Goal: Task Accomplishment & Management: Manage account settings

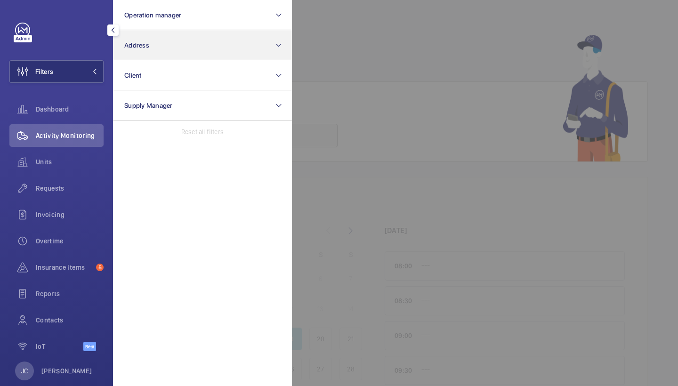
click at [160, 46] on button "Address" at bounding box center [202, 45] width 179 height 30
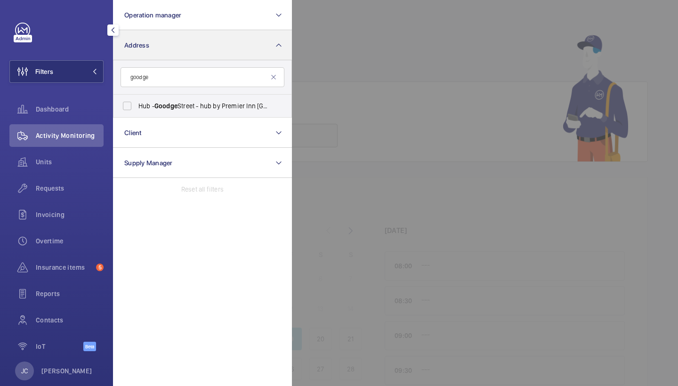
type input "Goodge"
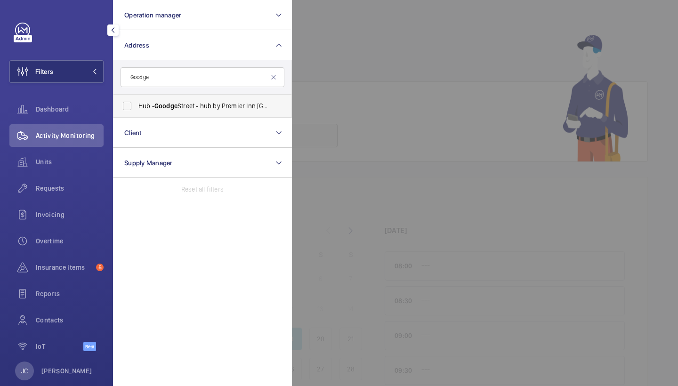
drag, startPoint x: 168, startPoint y: 36, endPoint x: 180, endPoint y: 112, distance: 76.8
click at [180, 112] on label "Hub - [GEOGRAPHIC_DATA] - hub by [GEOGRAPHIC_DATA] [GEOGRAPHIC_DATA]" at bounding box center [196, 106] width 164 height 23
click at [137, 112] on input "Hub - [GEOGRAPHIC_DATA] - hub by [GEOGRAPHIC_DATA] [GEOGRAPHIC_DATA]" at bounding box center [127, 106] width 19 height 19
checkbox input "true"
click at [379, 27] on div at bounding box center [631, 193] width 678 height 386
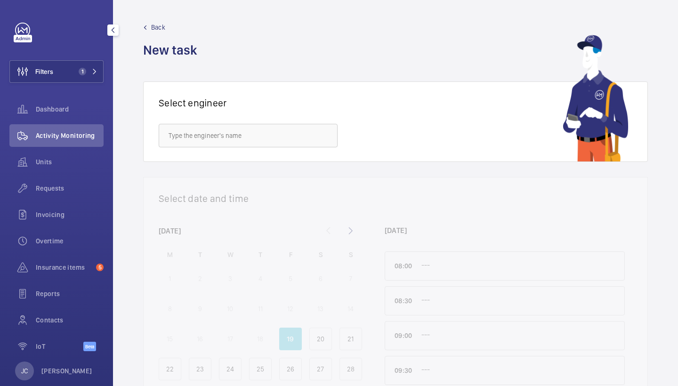
click at [50, 193] on span "Requests" at bounding box center [70, 188] width 68 height 9
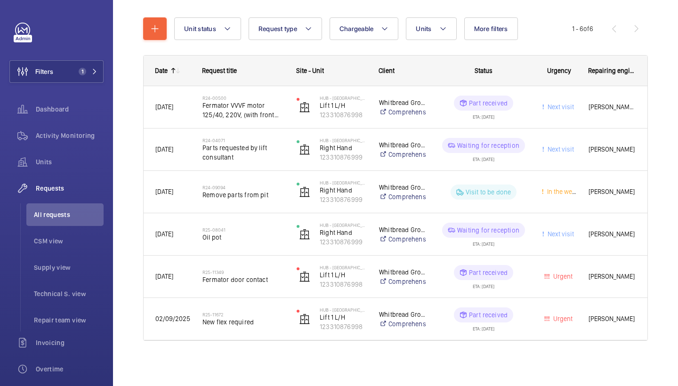
scroll to position [99, 0]
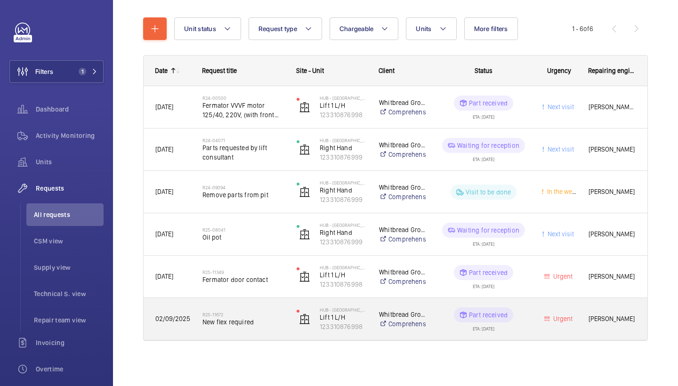
click at [244, 329] on div "R25-11672 New flex required" at bounding box center [244, 319] width 82 height 27
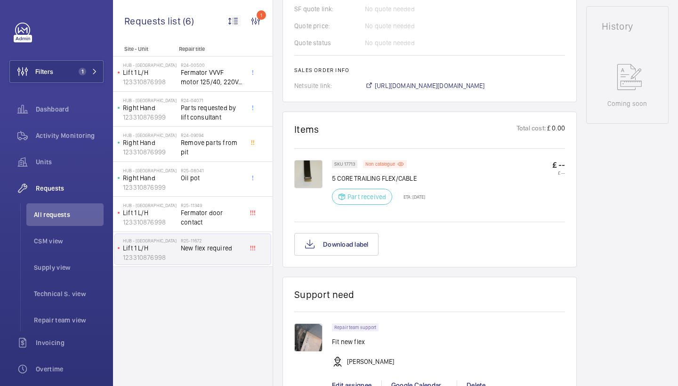
scroll to position [466, 0]
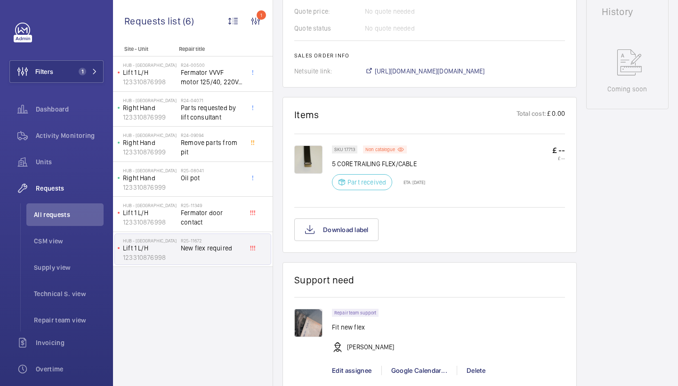
click at [309, 157] on img at bounding box center [308, 160] width 28 height 28
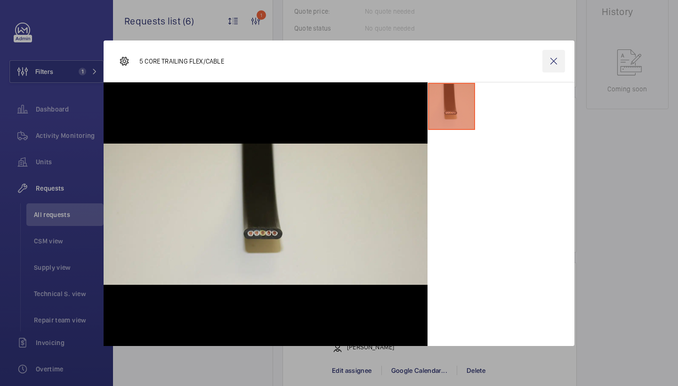
click at [560, 71] on wm-front-icon-button at bounding box center [554, 61] width 23 height 23
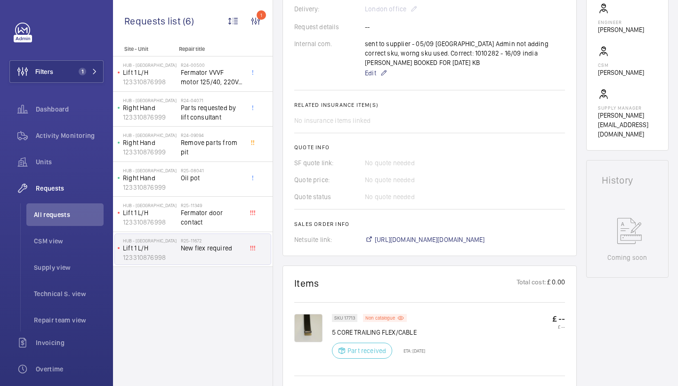
scroll to position [410, 0]
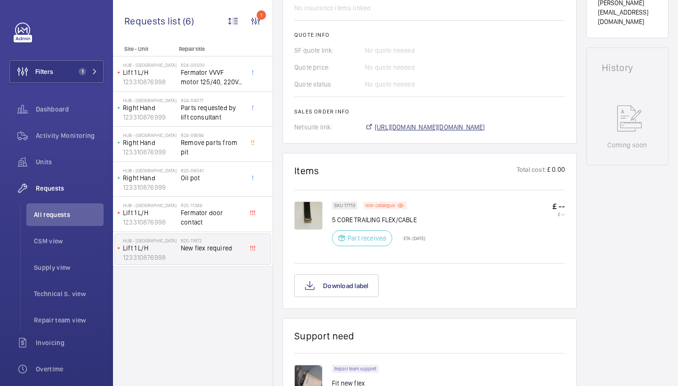
click at [463, 124] on span "[URL][DOMAIN_NAME][DOMAIN_NAME]" at bounding box center [430, 126] width 110 height 9
